Goal: Ask a question: Seek information or help from site administrators or community

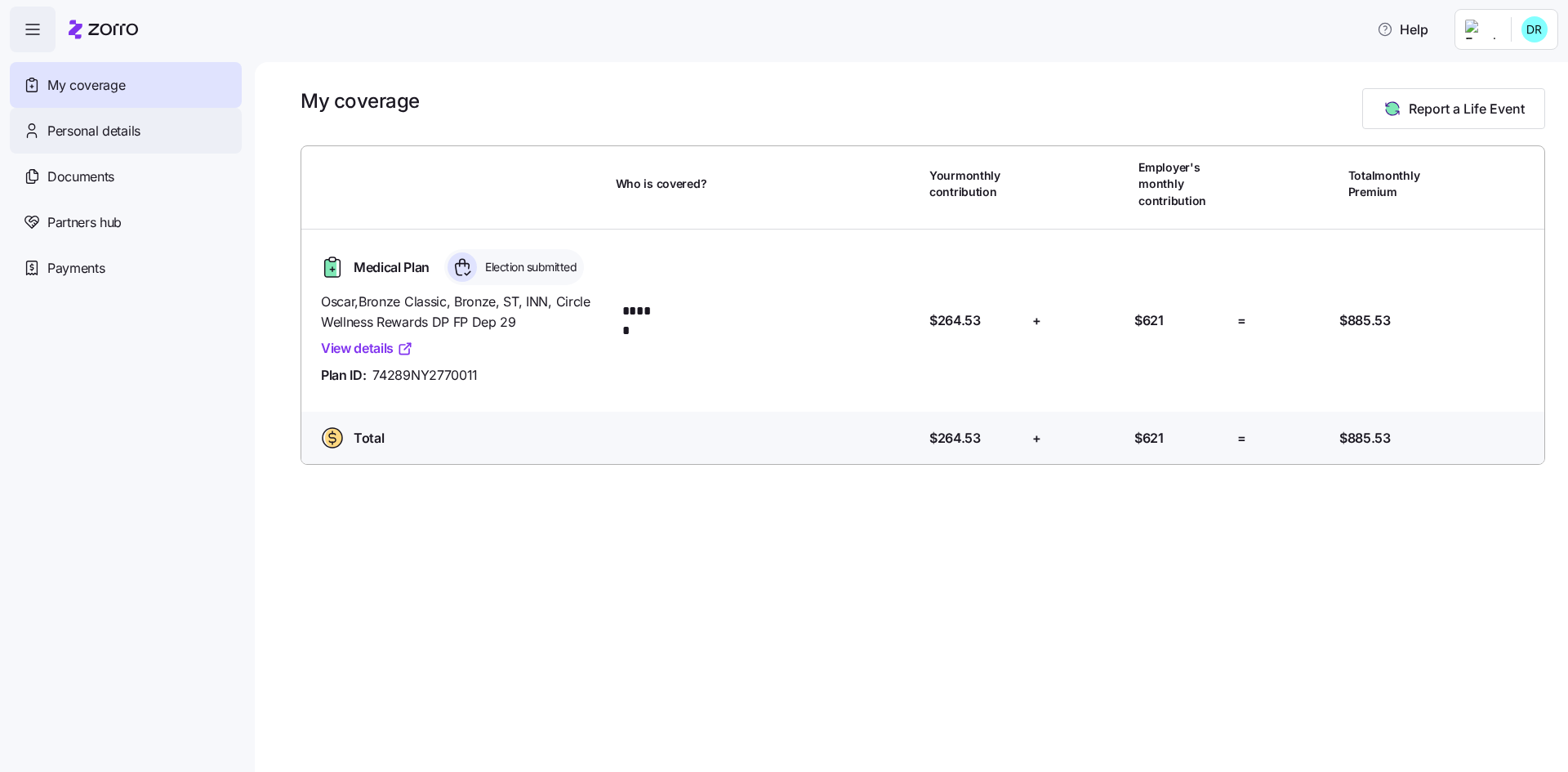
click at [136, 131] on span "Personal details" at bounding box center [94, 131] width 93 height 21
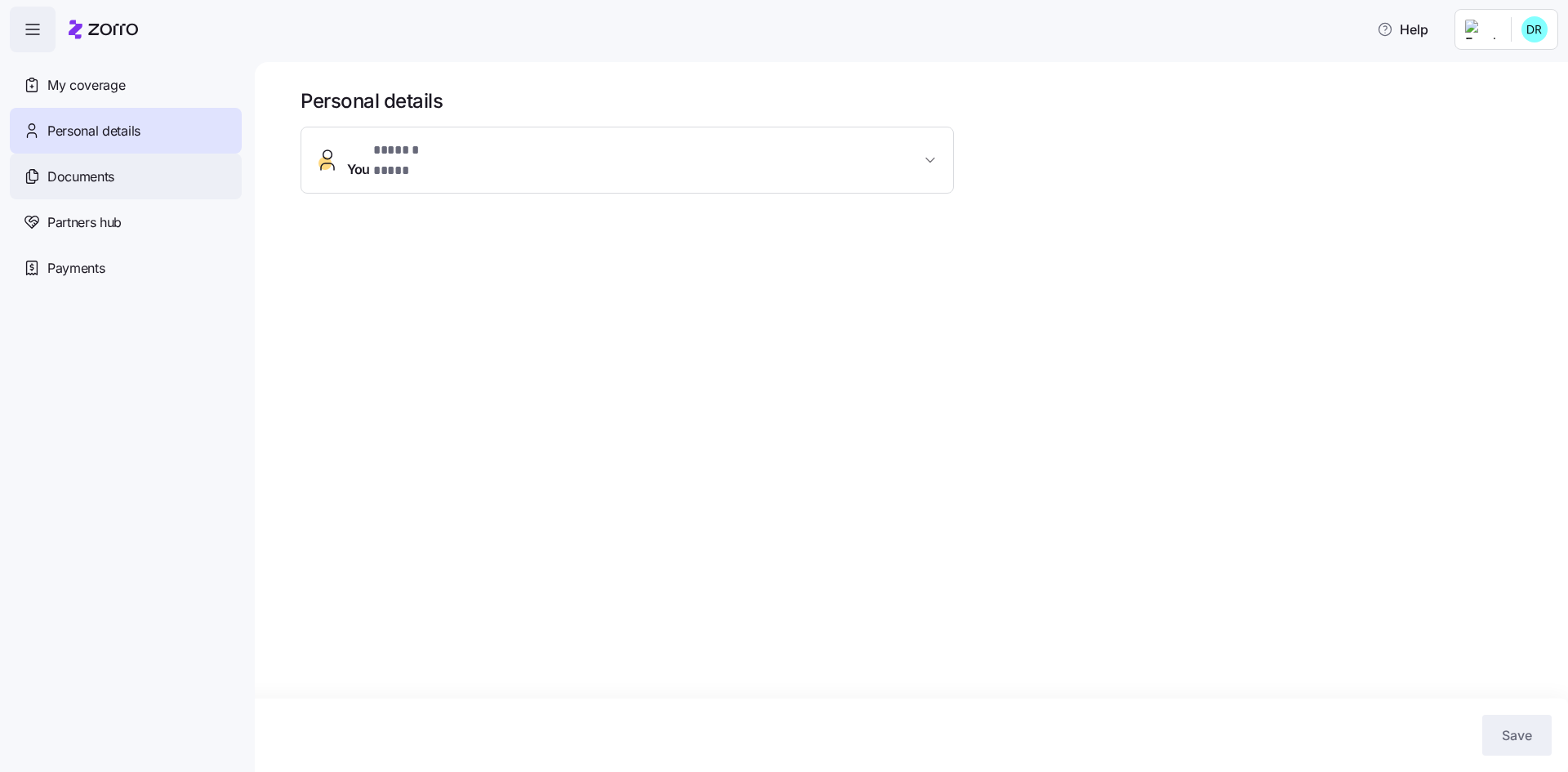
click at [130, 184] on div "Documents" at bounding box center [125, 176] width 232 height 46
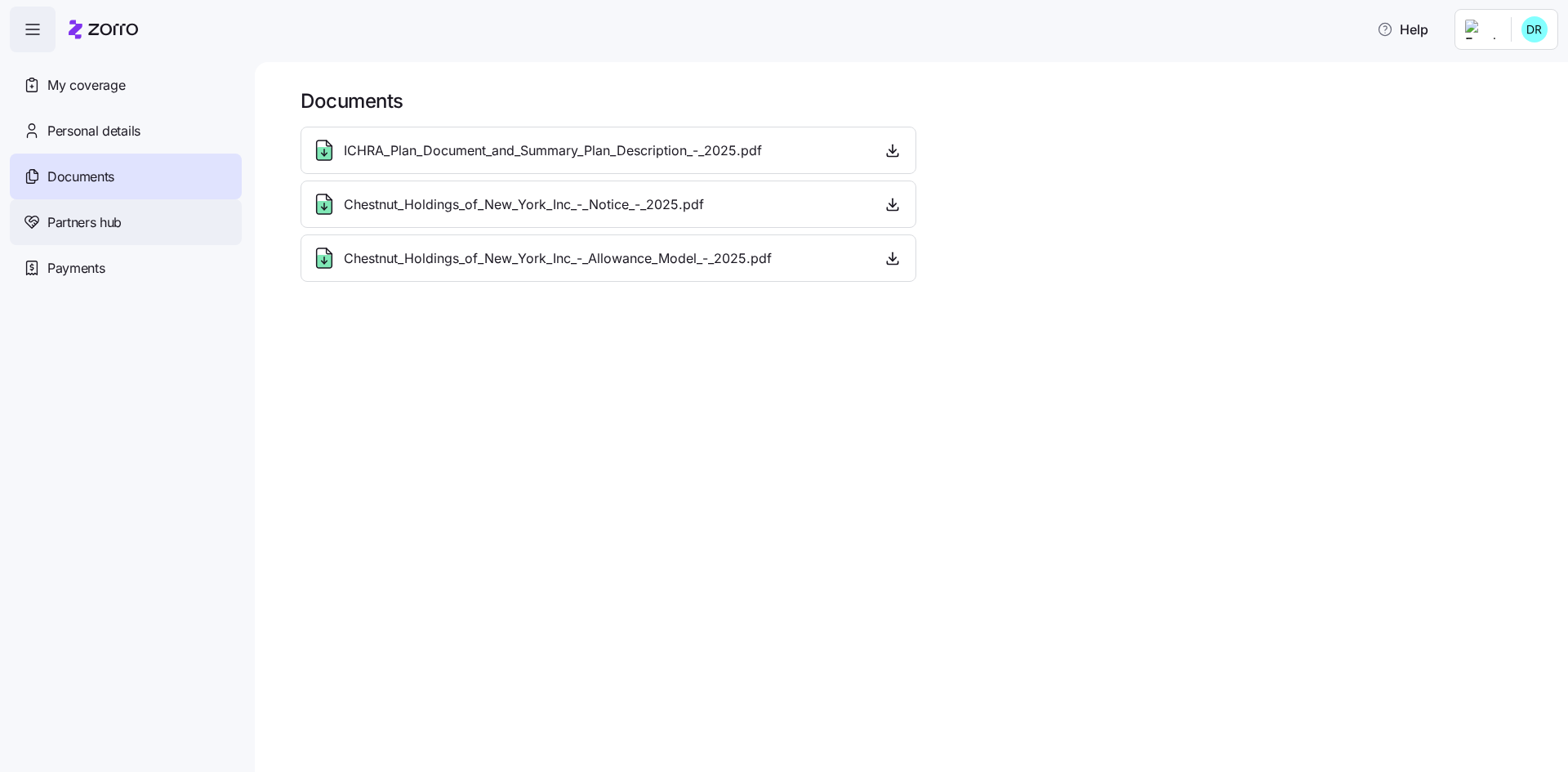
click at [161, 227] on div "Partners hub" at bounding box center [125, 222] width 232 height 46
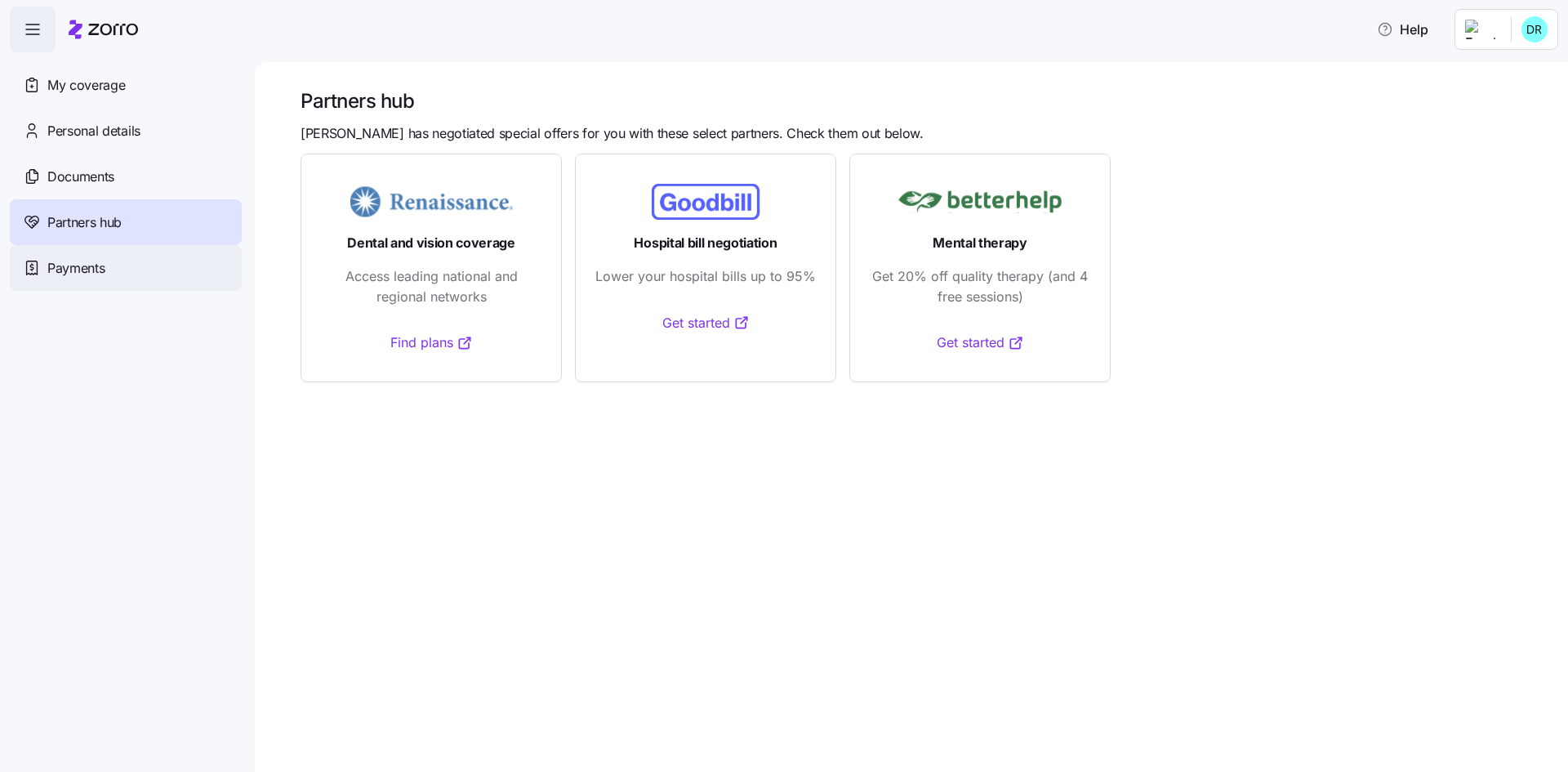
click at [159, 268] on div "Payments" at bounding box center [125, 268] width 232 height 46
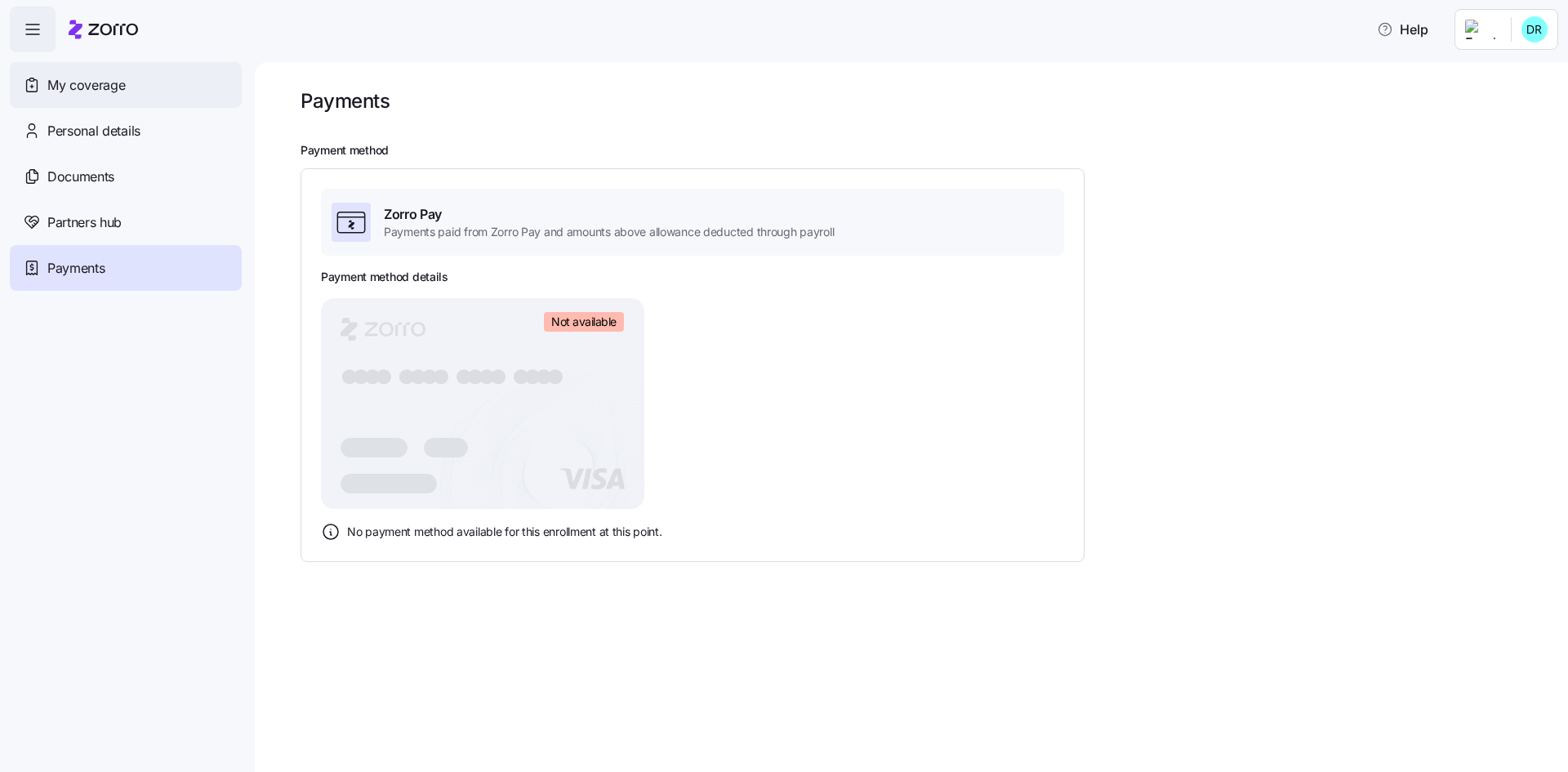
click at [155, 70] on div "My coverage" at bounding box center [125, 85] width 232 height 46
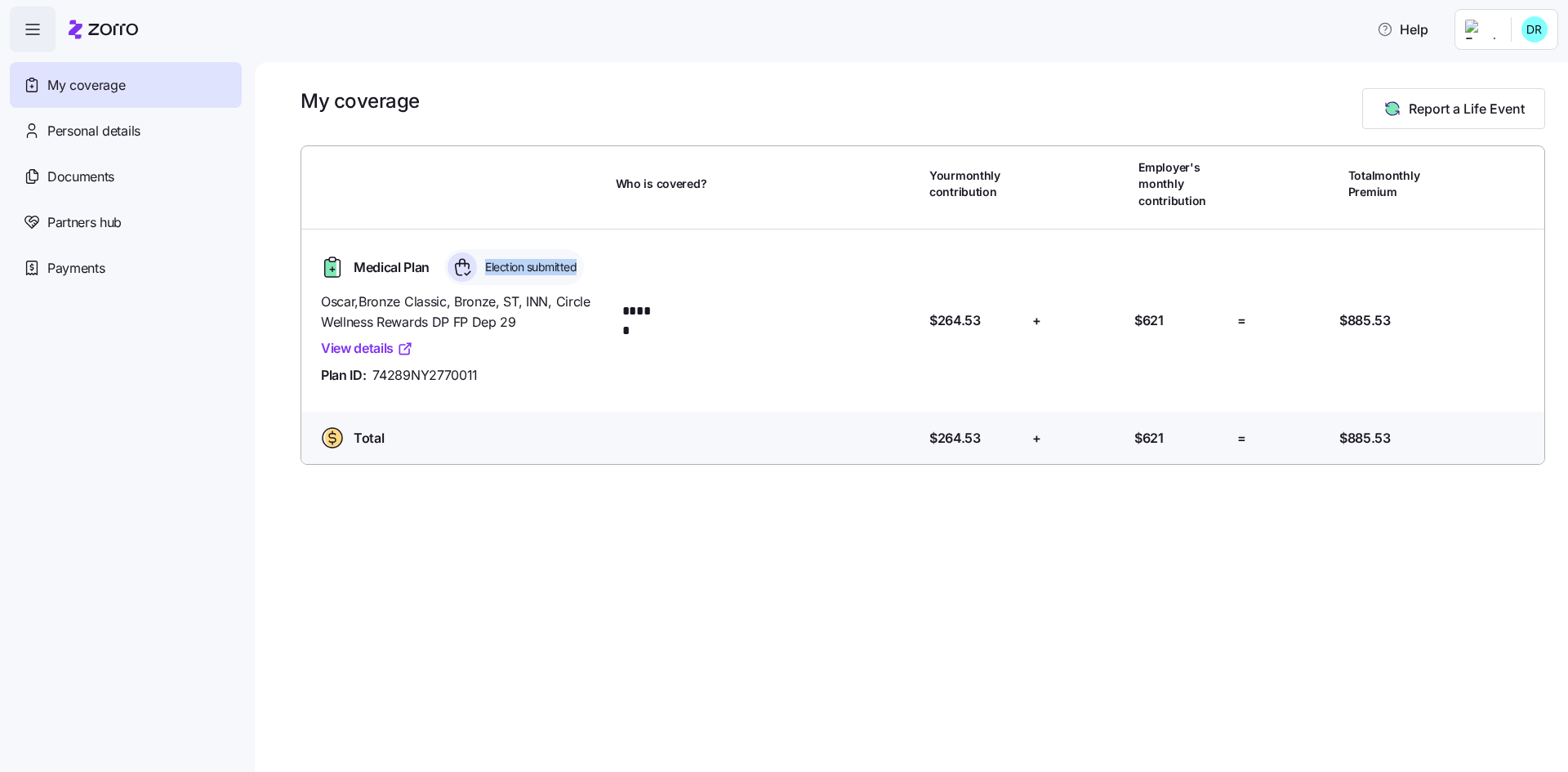
drag, startPoint x: 489, startPoint y: 269, endPoint x: 594, endPoint y: 272, distance: 105.0
click at [594, 272] on div "Medical Plan Election submitted" at bounding box center [462, 268] width 295 height 36
click at [618, 265] on div "Medical Plan Election submitted Oscar , Bronze Classic, Bronze, ST, INN, Circle…" at bounding box center [923, 320] width 1230 height 156
click at [405, 352] on icon at bounding box center [405, 348] width 16 height 16
click at [1407, 37] on span "Help" at bounding box center [1403, 29] width 52 height 20
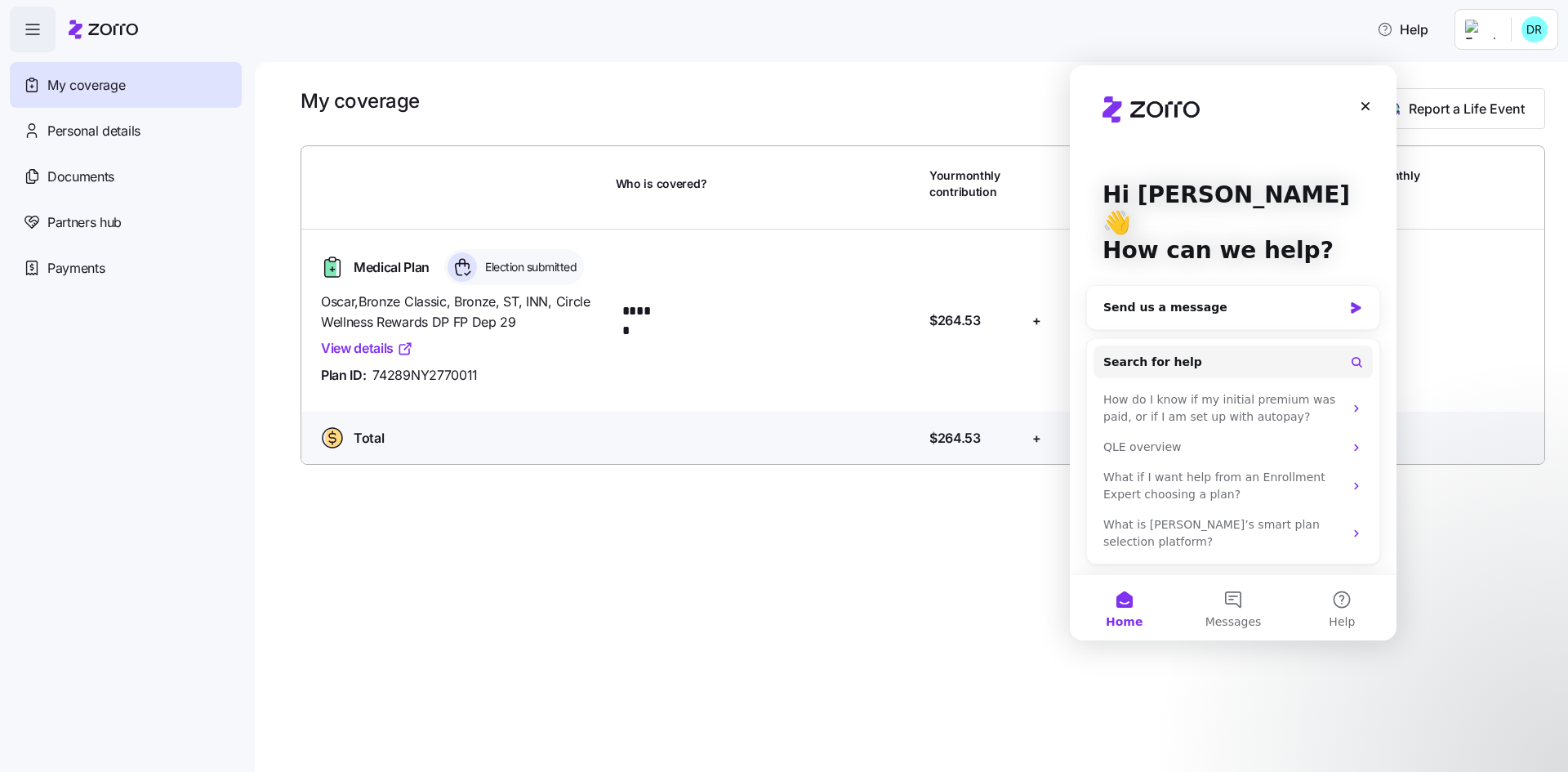
click at [605, 355] on div "Oscar , Bronze Classic, Bronze, ST, INN, Circle Wellness Rewards DP FP Dep 29 V…" at bounding box center [462, 339] width 295 height 107
click at [572, 320] on span "Oscar , Bronze Classic, Bronze, ST, INN, Circle Wellness Rewards DP FP Dep 29" at bounding box center [462, 312] width 281 height 41
click at [1370, 107] on icon "Close" at bounding box center [1365, 105] width 13 height 13
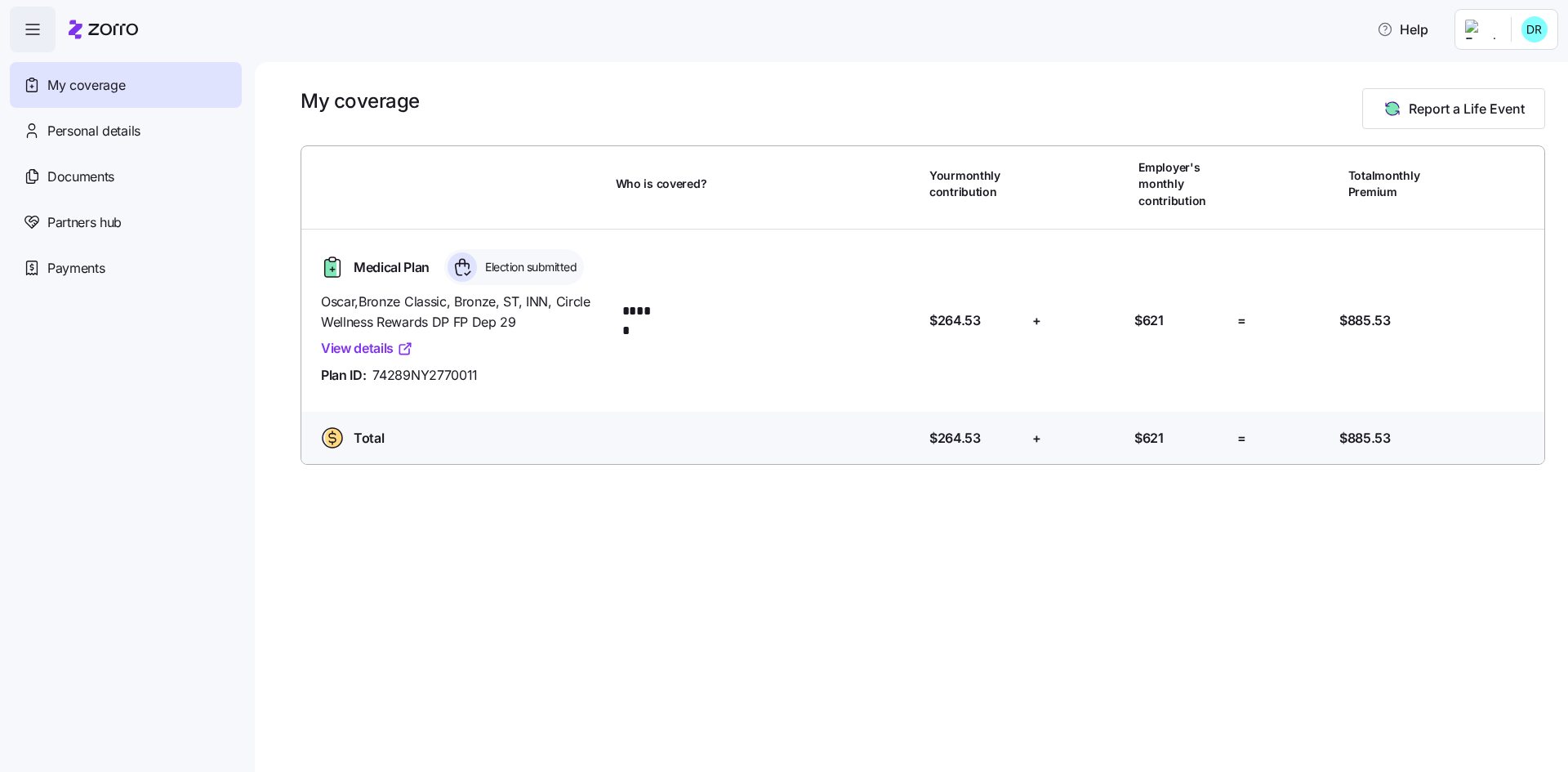
click at [22, 29] on icon "button" at bounding box center [32, 29] width 20 height 20
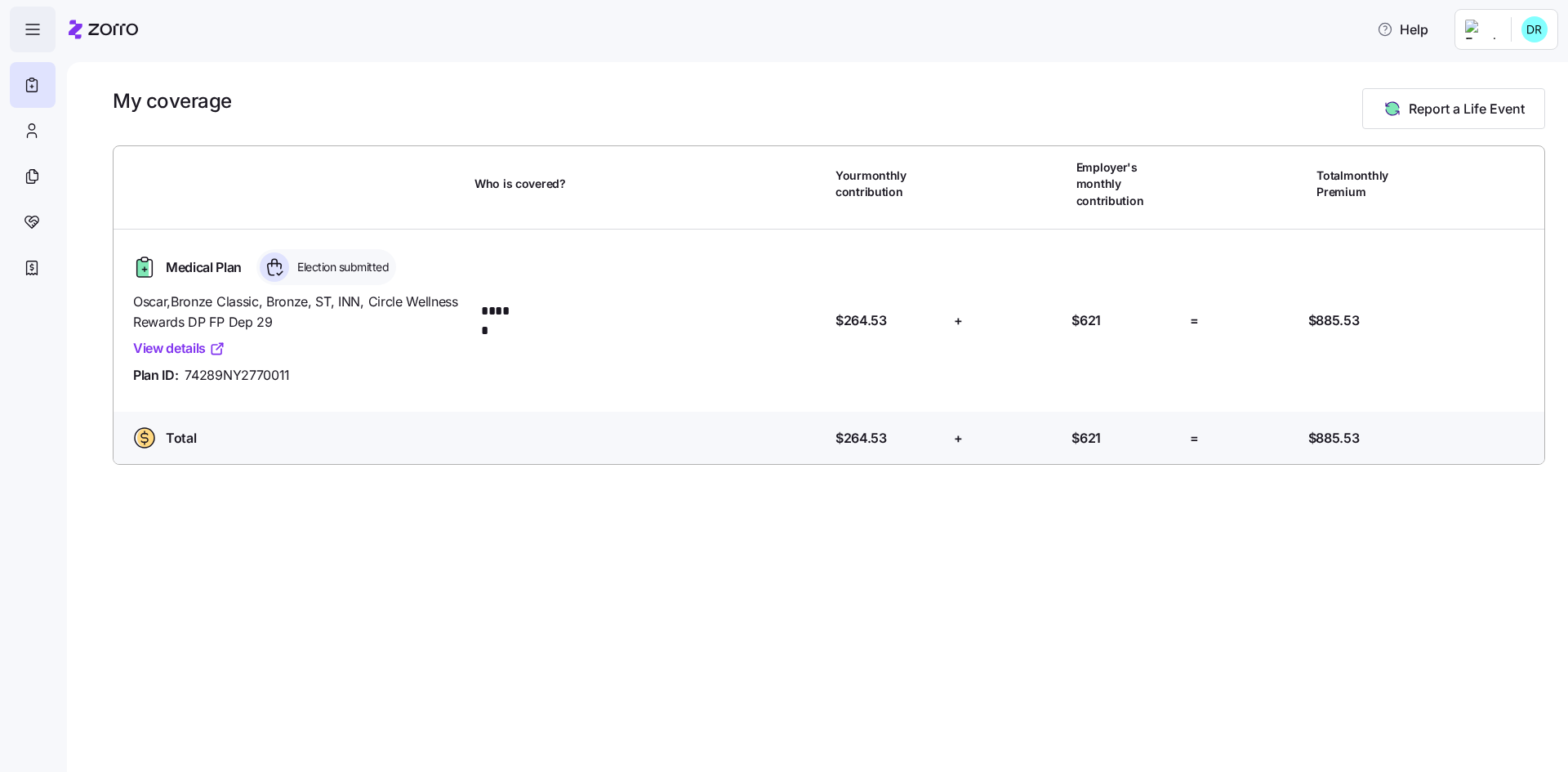
click at [22, 29] on icon "button" at bounding box center [32, 29] width 20 height 20
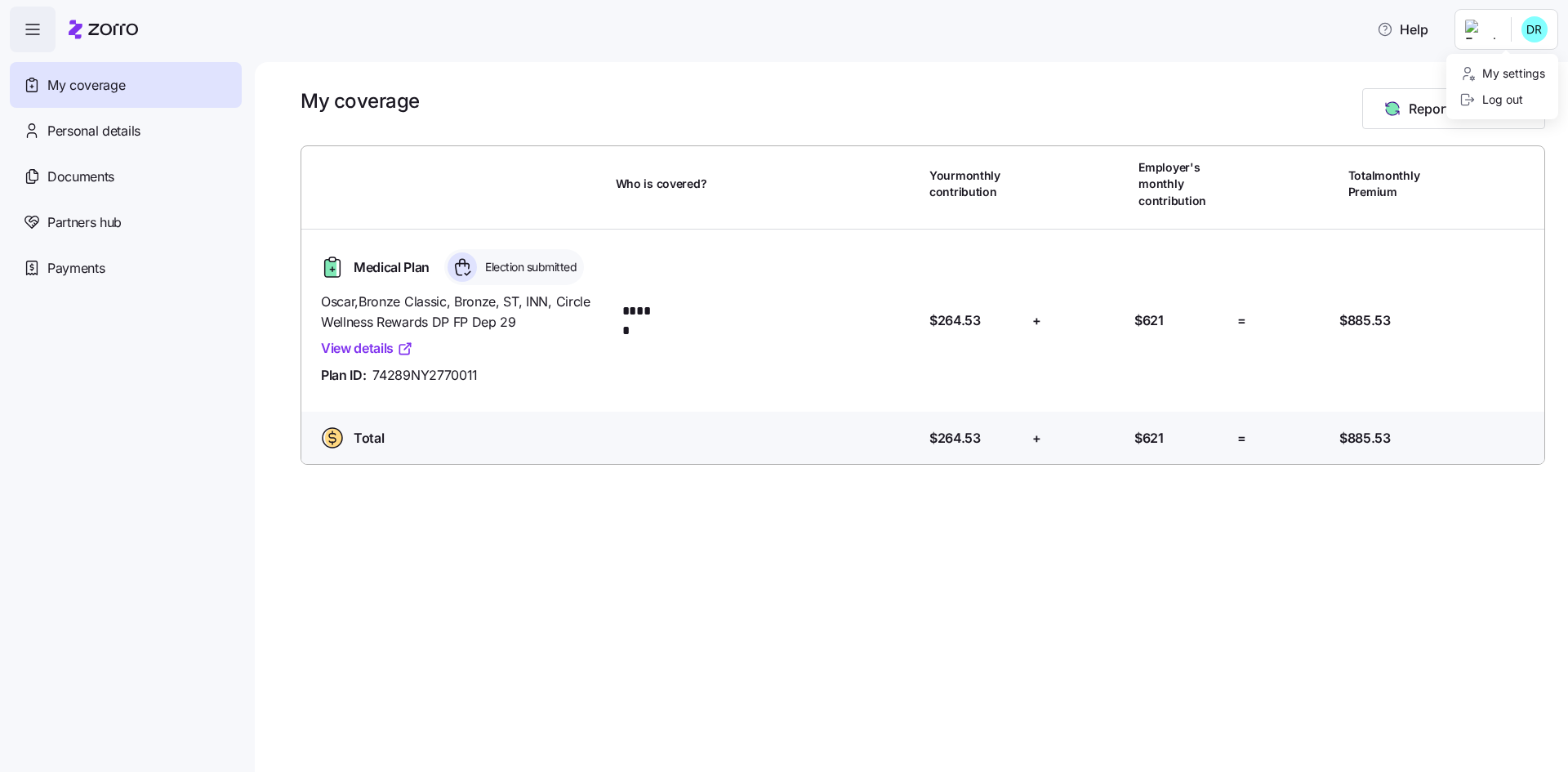
click at [1489, 22] on html "Help My coverage Personal details Documents Partners hub Payments My coverage R…" at bounding box center [784, 381] width 1568 height 763
click at [602, 63] on html "Help My coverage Personal details Documents Partners hub Payments My coverage R…" at bounding box center [784, 381] width 1568 height 763
click at [358, 344] on link "View details" at bounding box center [367, 349] width 92 height 21
click at [141, 233] on div "Partners hub" at bounding box center [125, 222] width 232 height 46
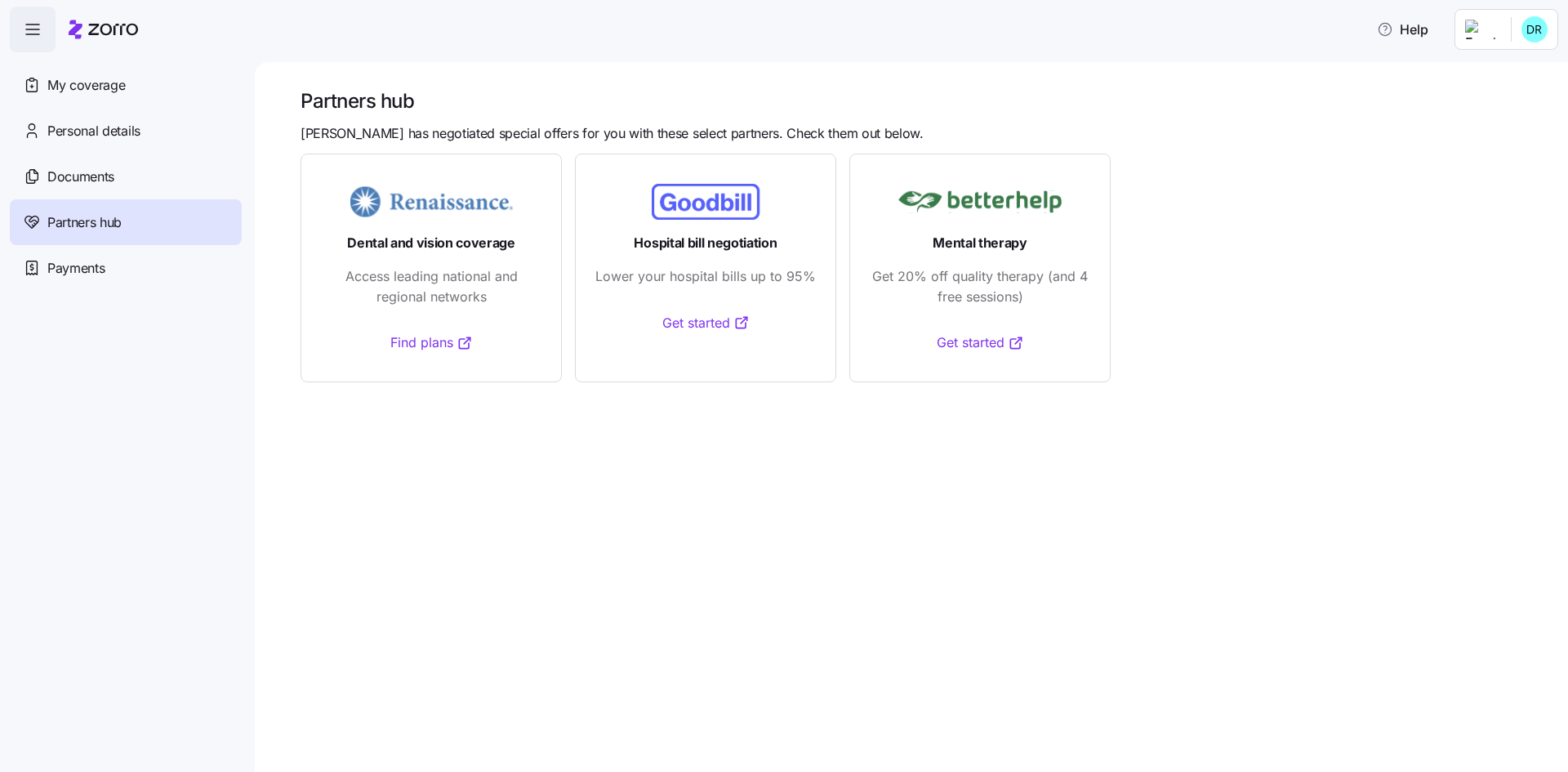
click at [125, 18] on div at bounding box center [103, 29] width 69 height 46
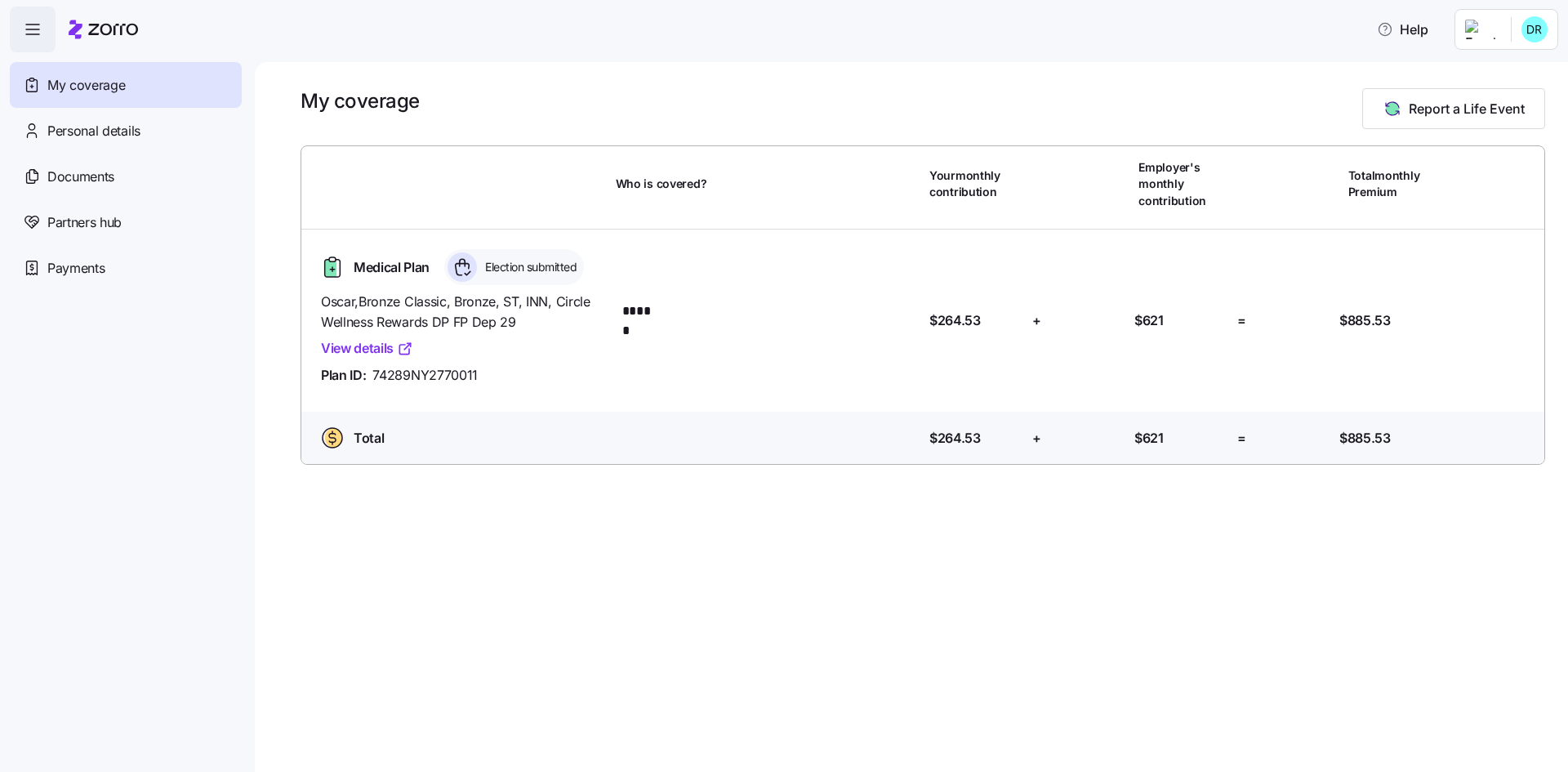
click at [1506, 26] on html "Help My coverage Personal details Documents Partners hub Payments My coverage R…" at bounding box center [784, 381] width 1568 height 763
click at [1492, 26] on html "Help My coverage Personal details Documents Partners hub Payments My coverage R…" at bounding box center [784, 381] width 1568 height 763
click at [1419, 29] on span "Help" at bounding box center [1403, 29] width 52 height 20
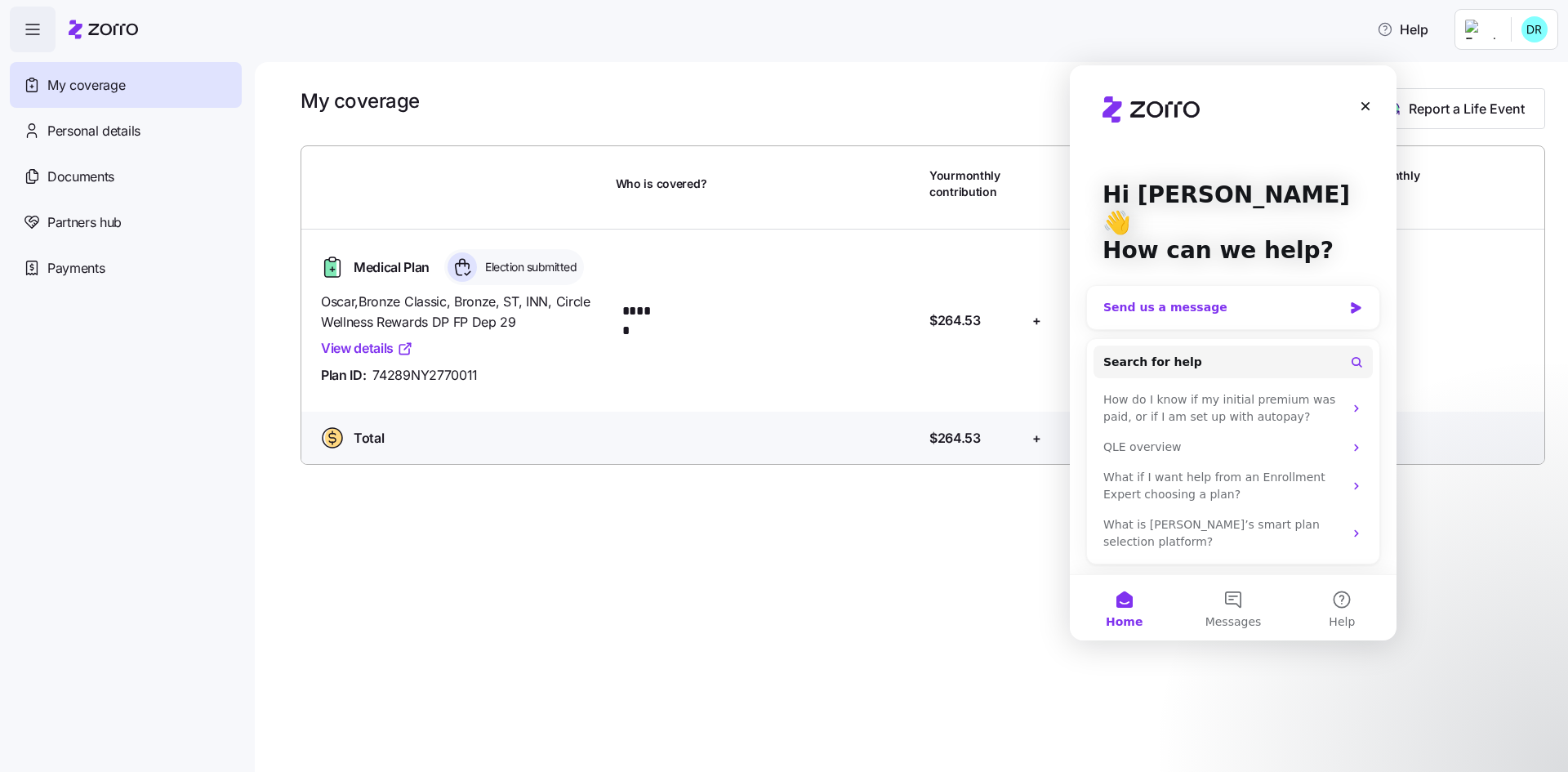
click at [1270, 299] on div "Send us a message" at bounding box center [1223, 307] width 239 height 17
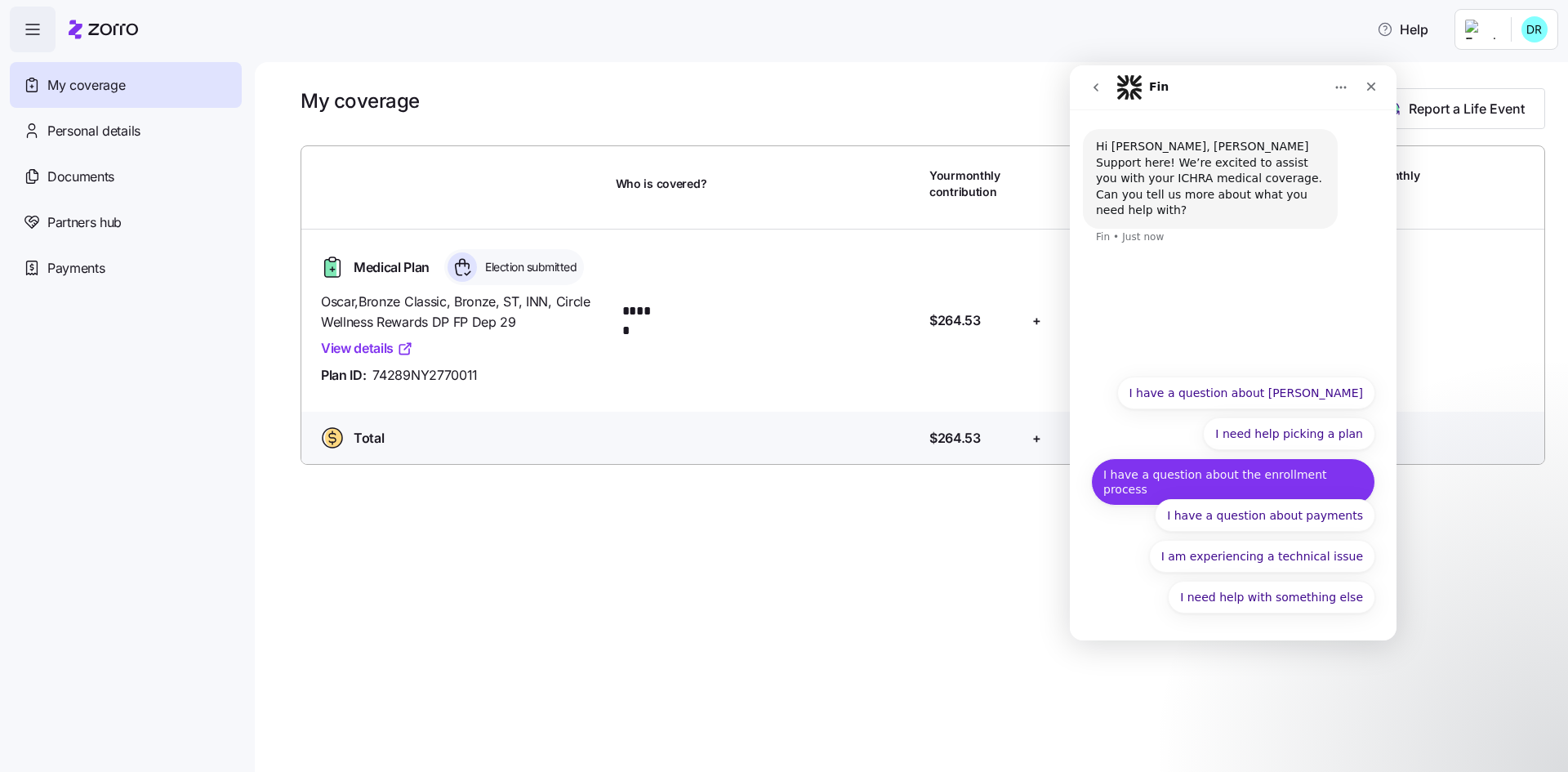
click at [1271, 467] on button "I have a question about the enrollment process" at bounding box center [1233, 482] width 284 height 47
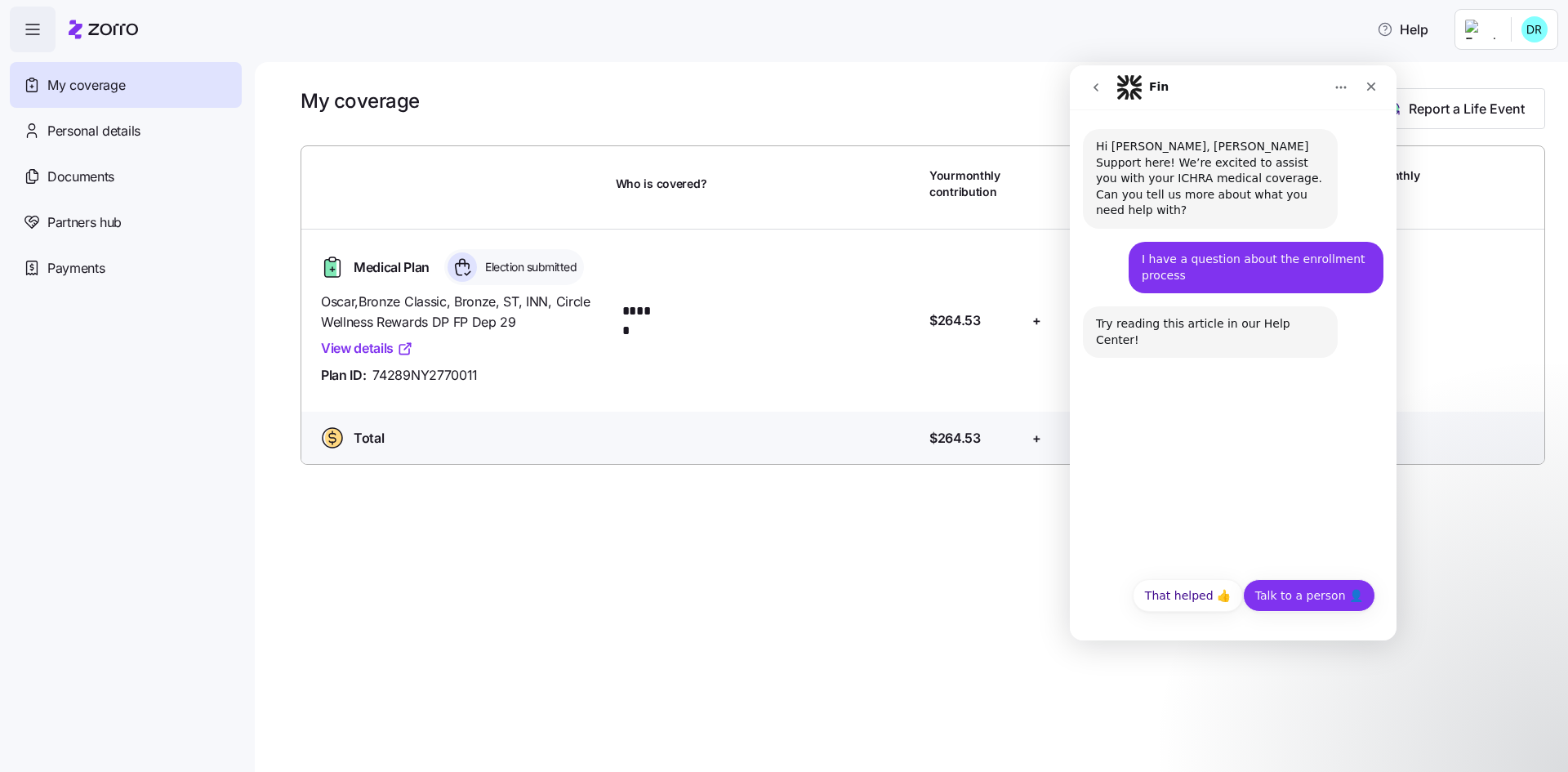
click at [1293, 598] on button "Talk to a person 👤" at bounding box center [1309, 596] width 132 height 33
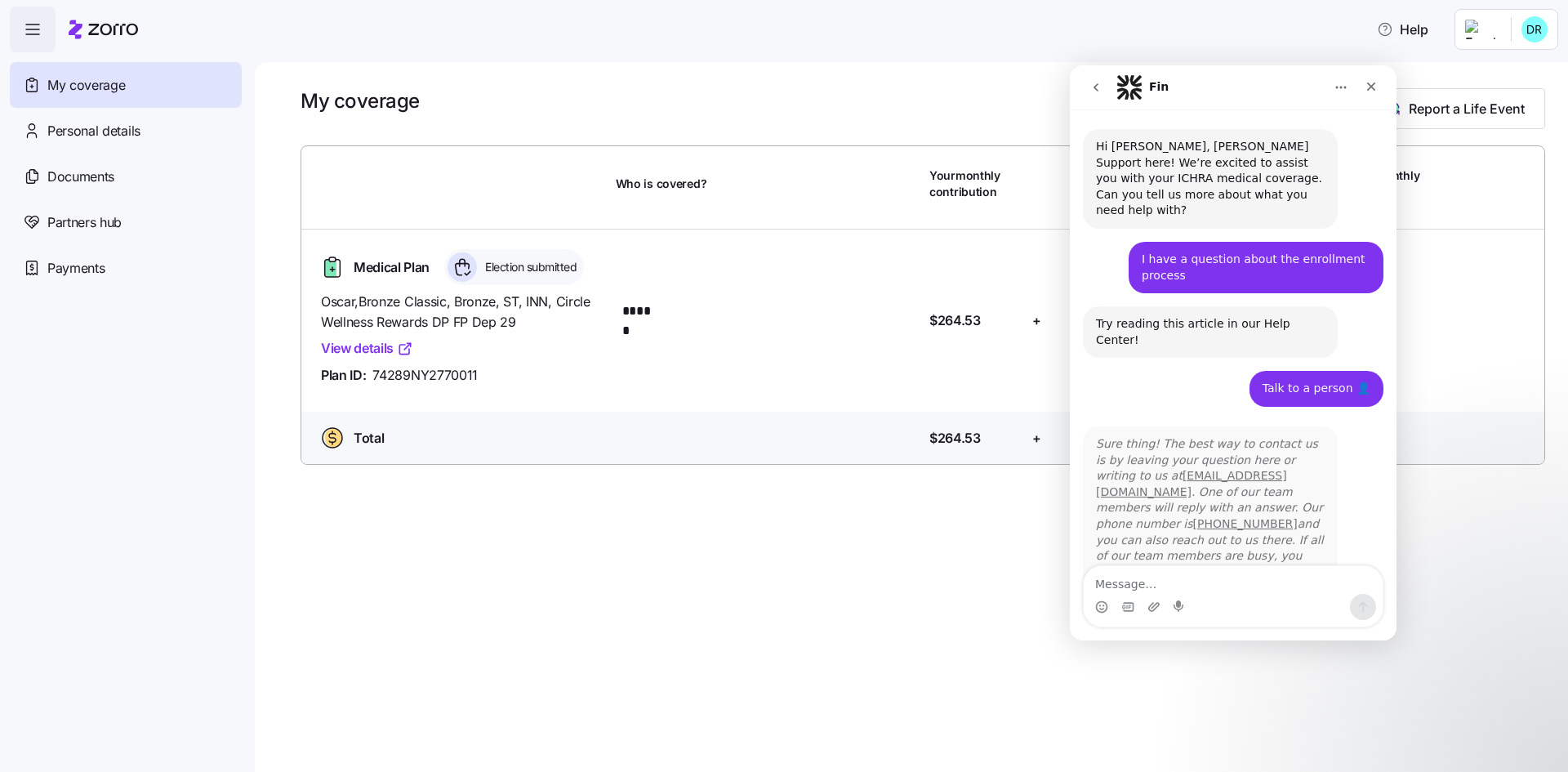
scroll to position [4, 0]
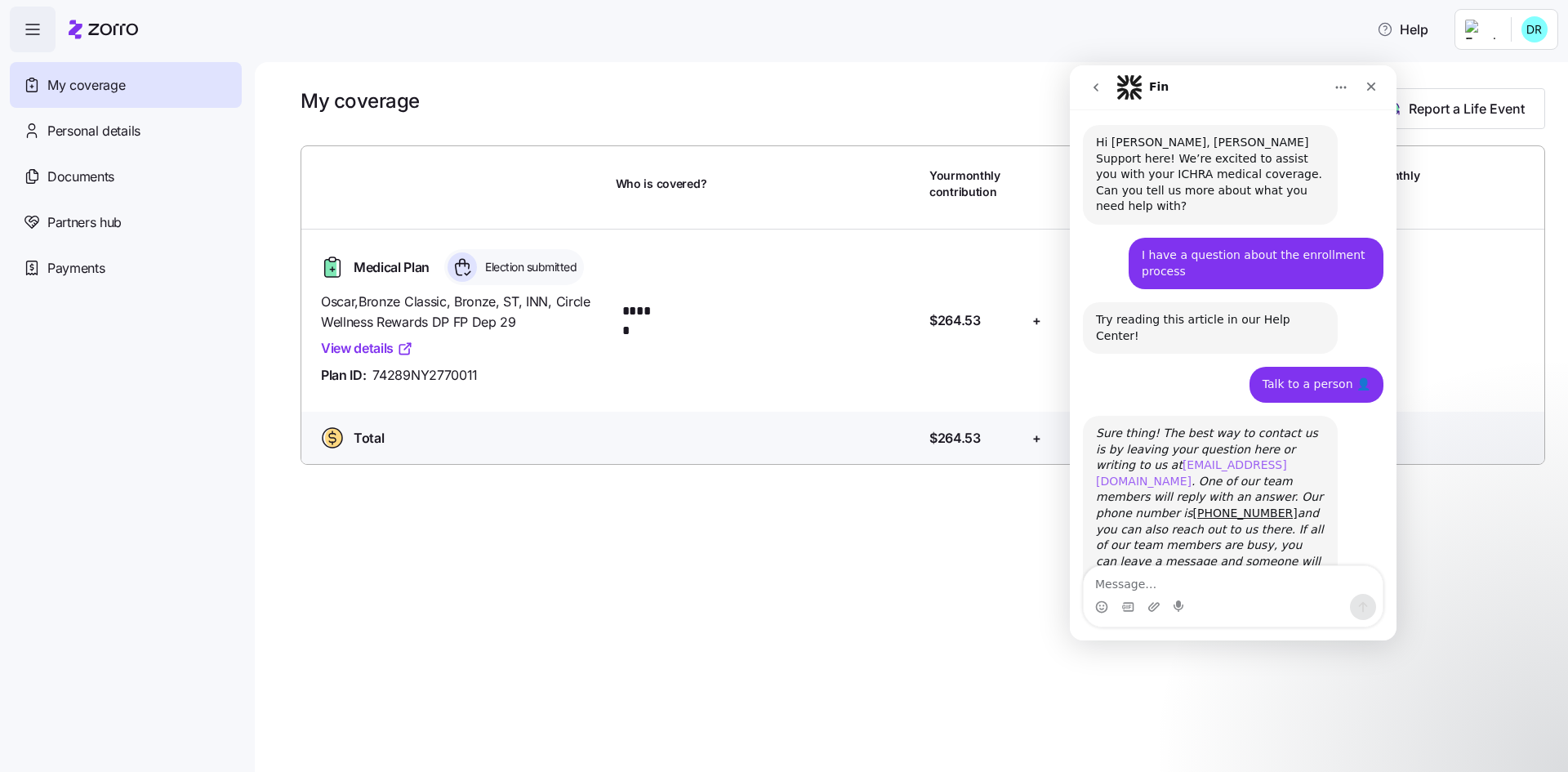
click at [1179, 459] on link "[EMAIL_ADDRESS][DOMAIN_NAME]" at bounding box center [1192, 473] width 191 height 29
drag, startPoint x: 1365, startPoint y: 85, endPoint x: 2434, endPoint y: 152, distance: 1071.1
click at [1365, 85] on icon "Close" at bounding box center [1371, 86] width 13 height 13
